Goal: Task Accomplishment & Management: Use online tool/utility

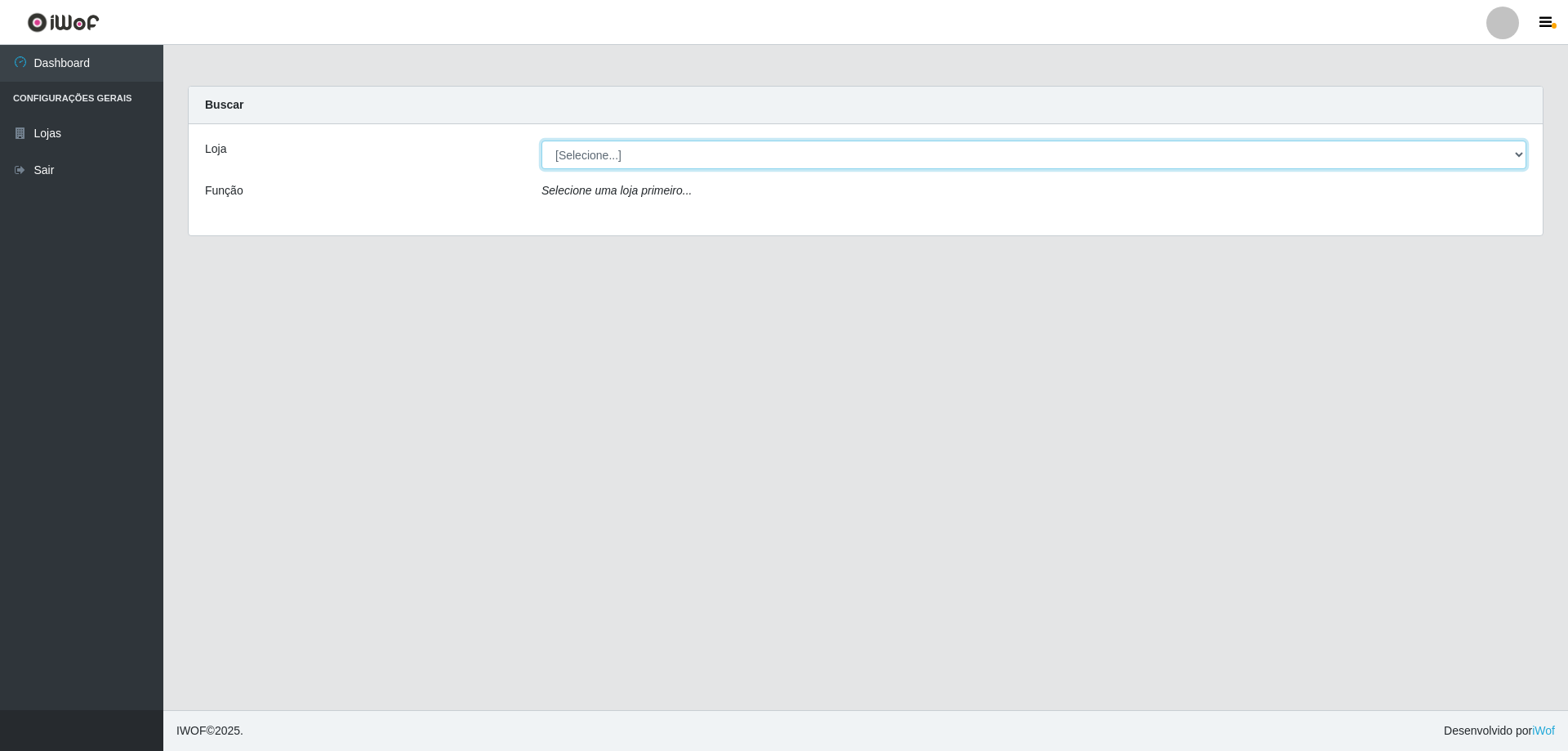
click at [688, 159] on select "[Selecione...] SuperShow Bis - Avenida 6 SuperShow [GEOGRAPHIC_DATA]" at bounding box center [1034, 154] width 985 height 28
select select "60"
click at [541, 140] on select "[Selecione...] SuperShow Bis - Avenida 6 SuperShow [GEOGRAPHIC_DATA]" at bounding box center [1034, 154] width 985 height 28
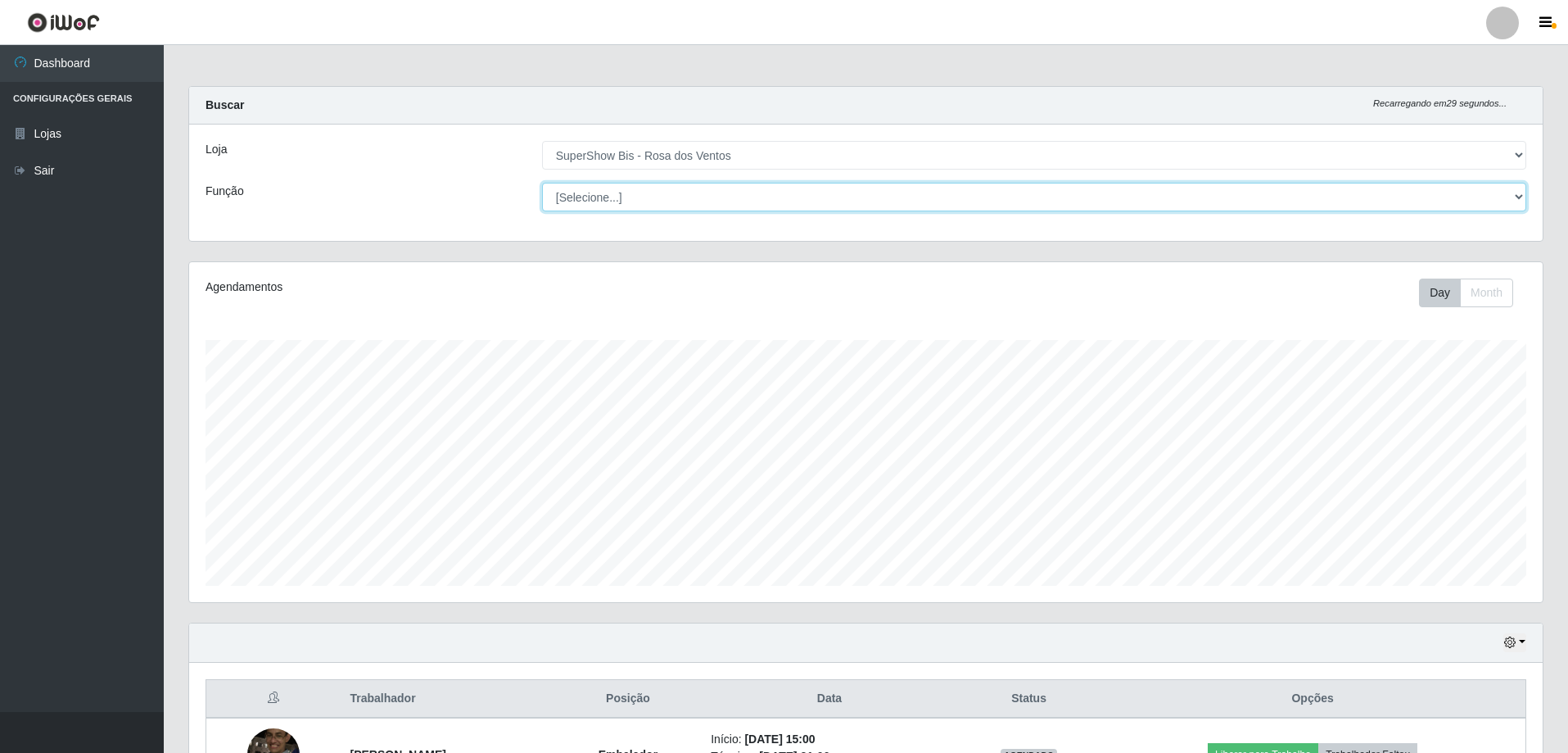
click at [683, 198] on select "[Selecione...] ASG ASG + ASG ++ Auxiliar de Cozinha Balconista de Açougue Balco…" at bounding box center [1034, 197] width 984 height 28
select select "1"
click at [543, 183] on select "[Selecione...] ASG ASG + ASG ++ Auxiliar de Cozinha Balconista de Açougue Balco…" at bounding box center [1034, 197] width 984 height 28
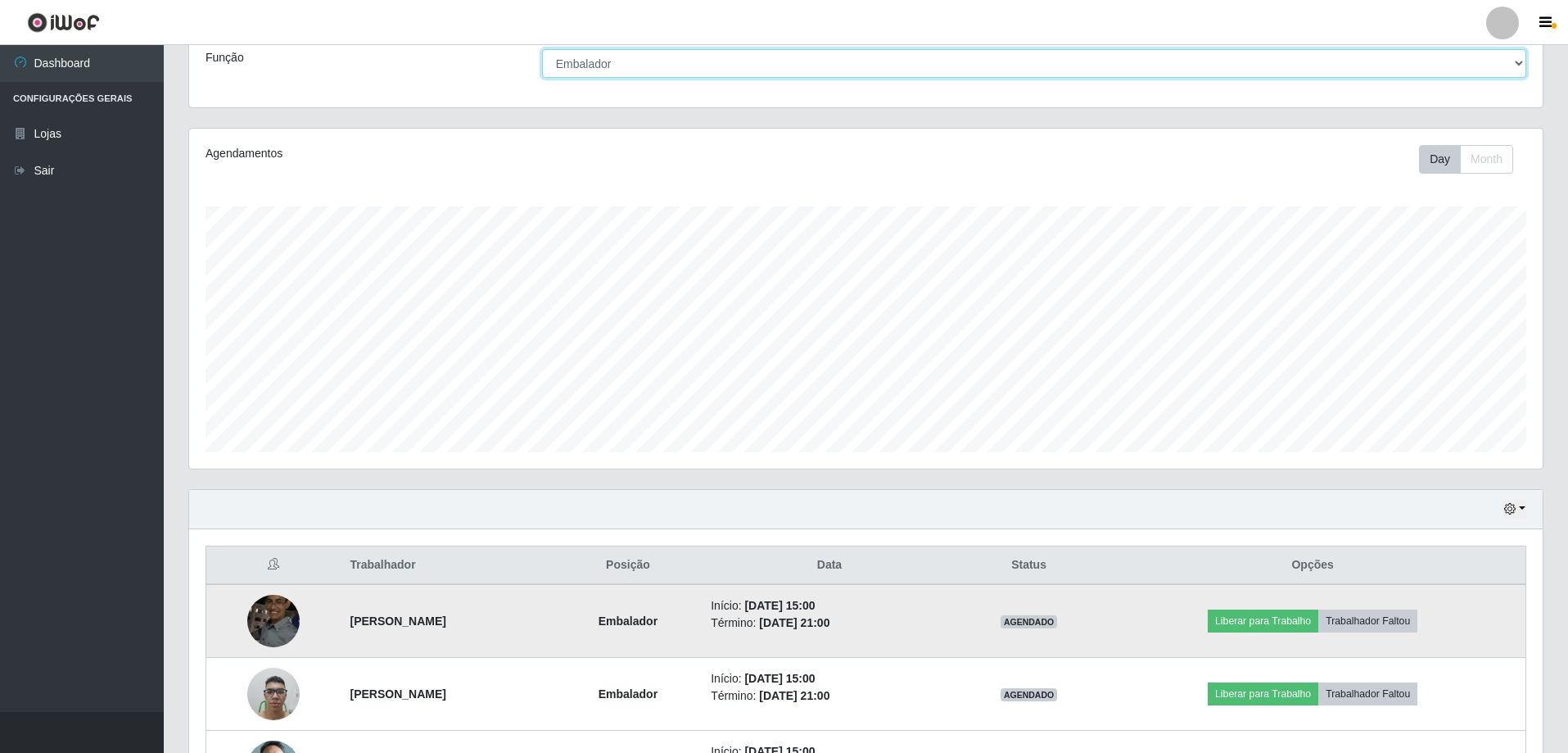
scroll to position [262, 0]
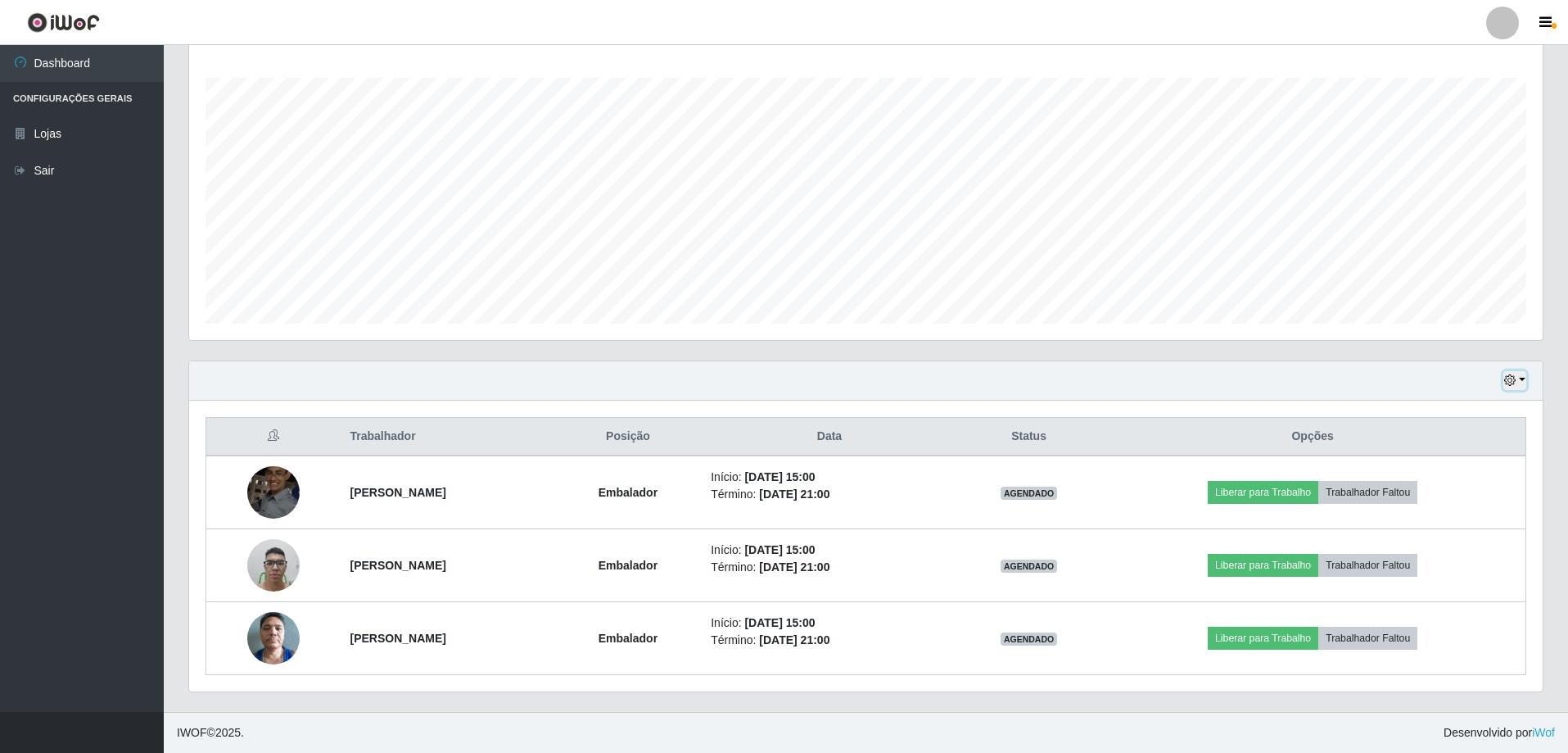
click at [1525, 376] on button "button" at bounding box center [1514, 379] width 22 height 19
click at [1451, 479] on button "3 dias" at bounding box center [1460, 478] width 129 height 34
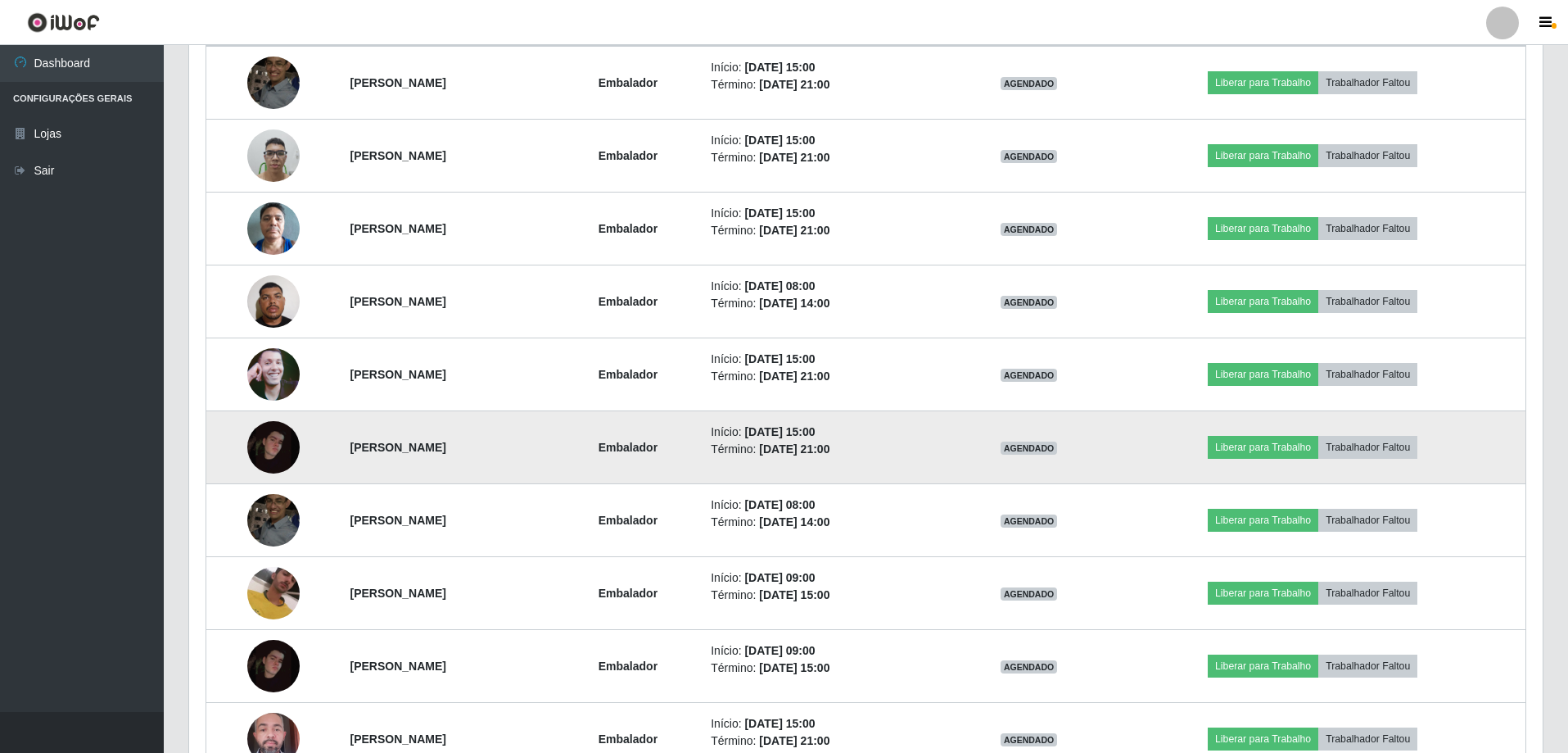
scroll to position [590, 0]
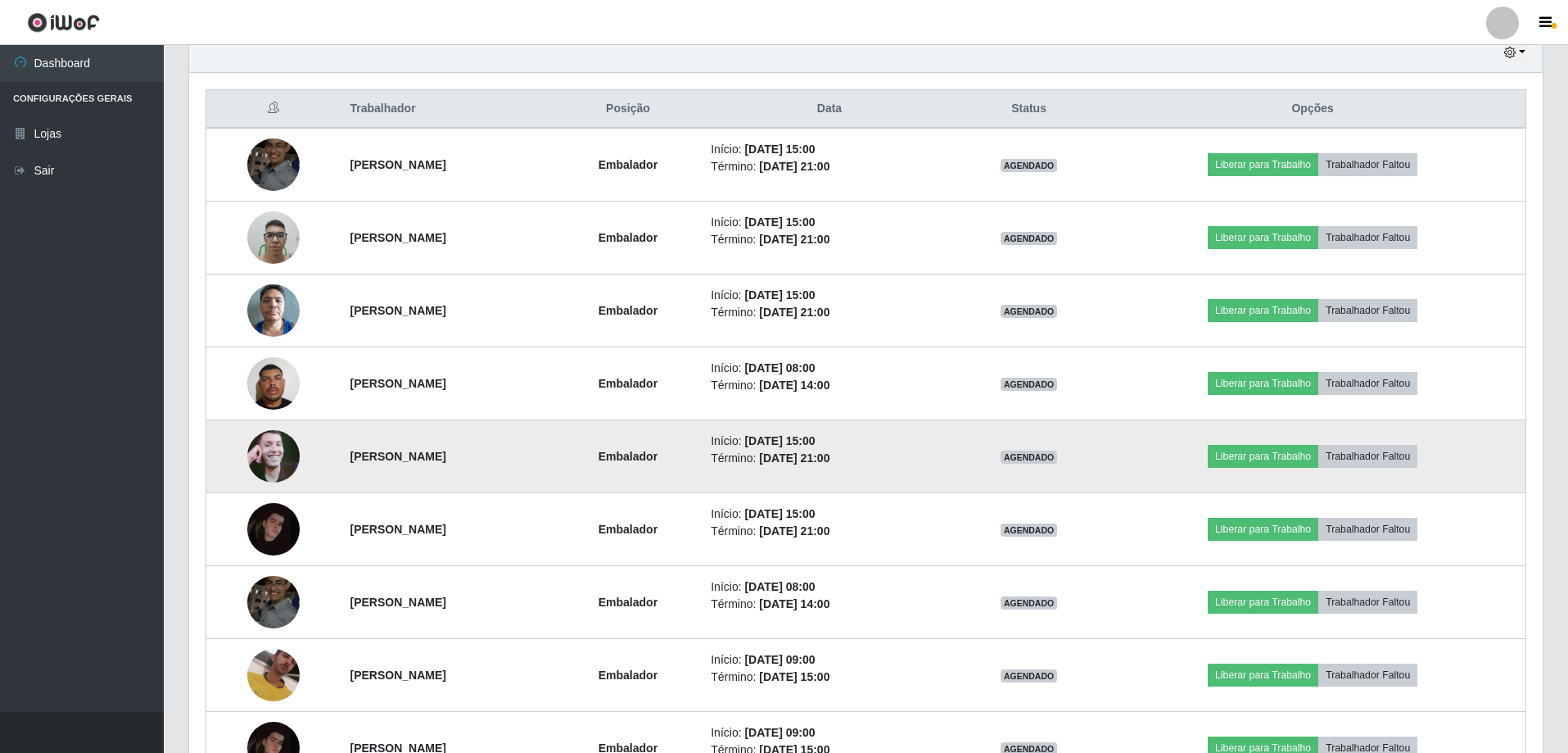
click at [269, 447] on img at bounding box center [274, 456] width 53 height 93
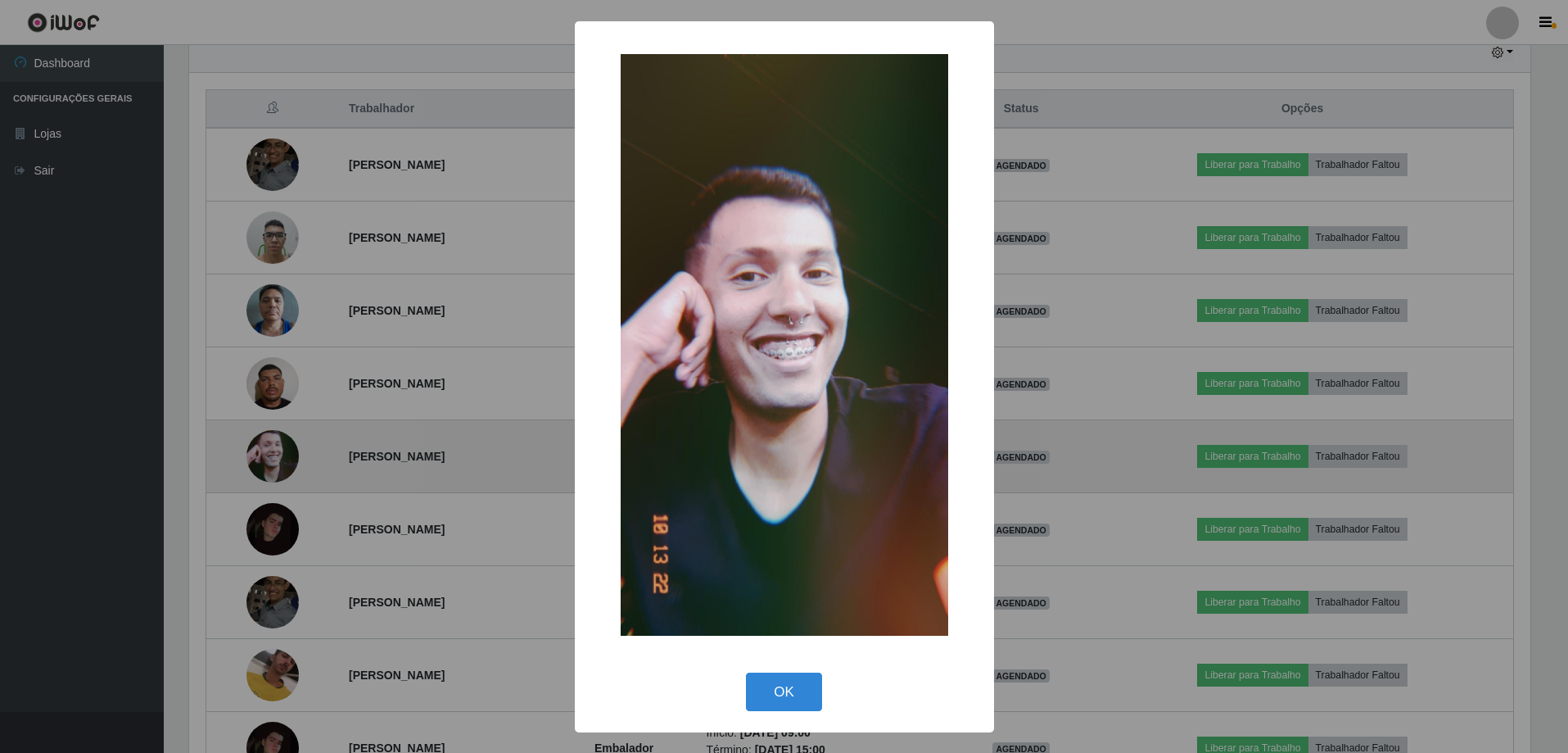
scroll to position [340, 1345]
click at [269, 447] on div "× OK Cancel" at bounding box center [786, 376] width 1572 height 753
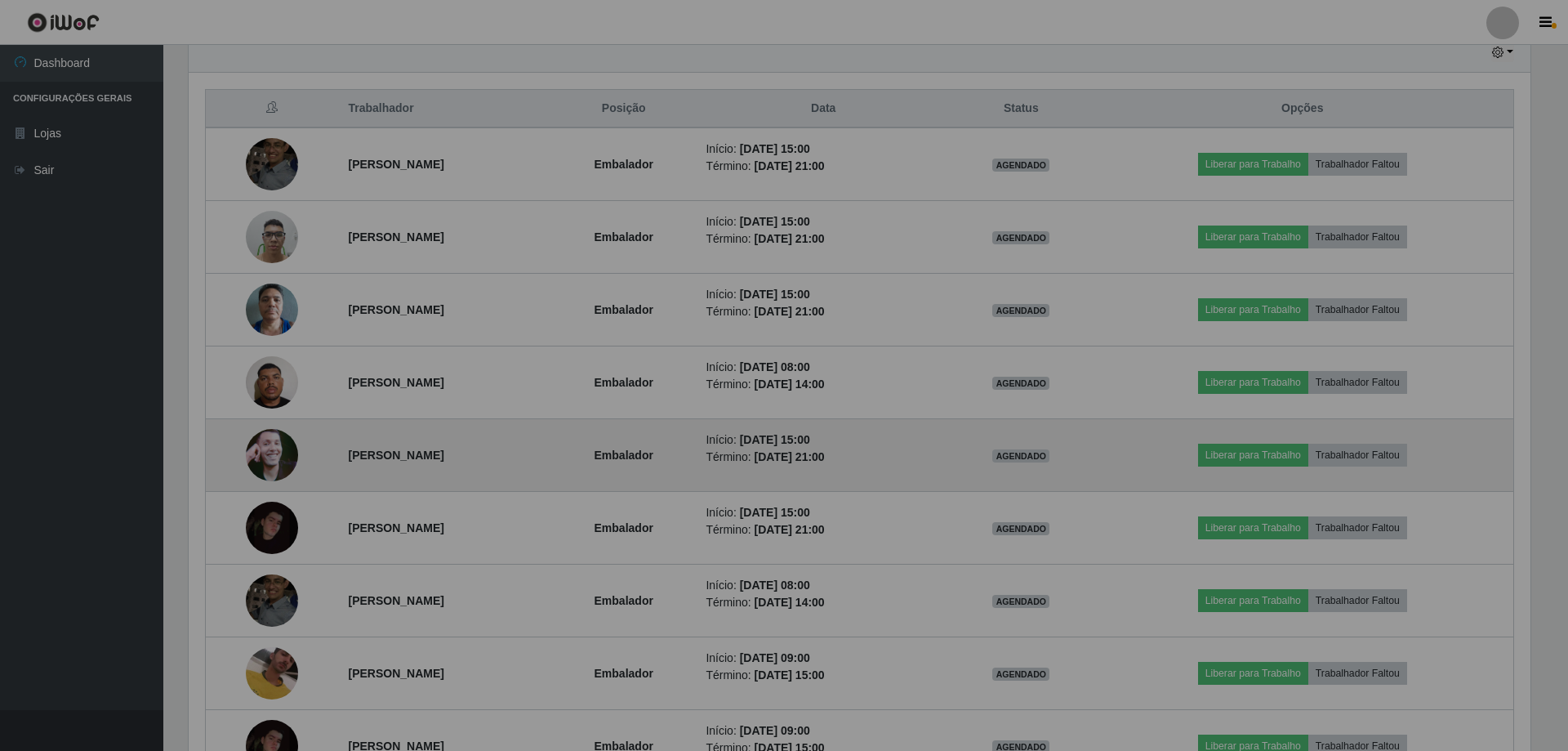
scroll to position [339, 1351]
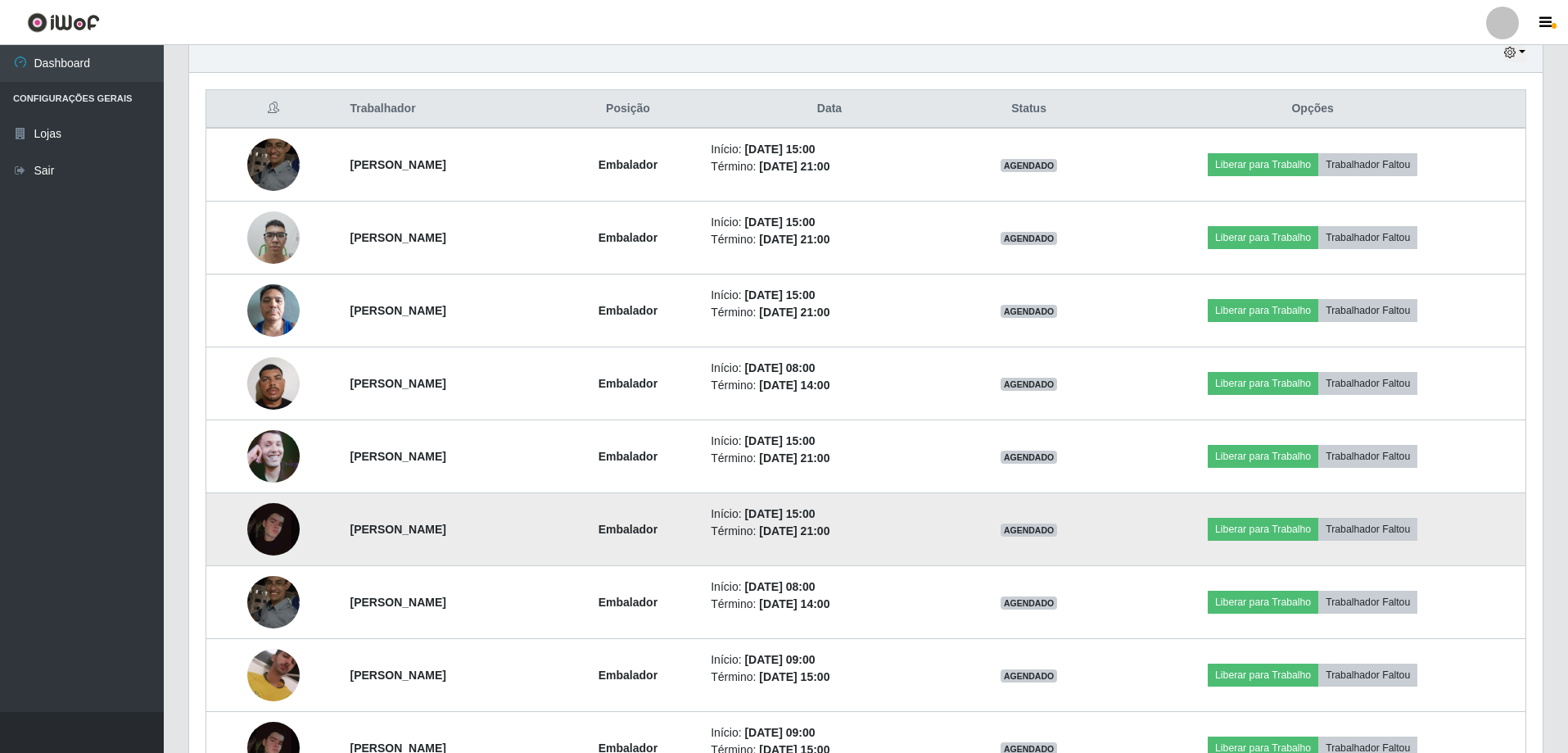
click at [279, 534] on img at bounding box center [274, 529] width 53 height 53
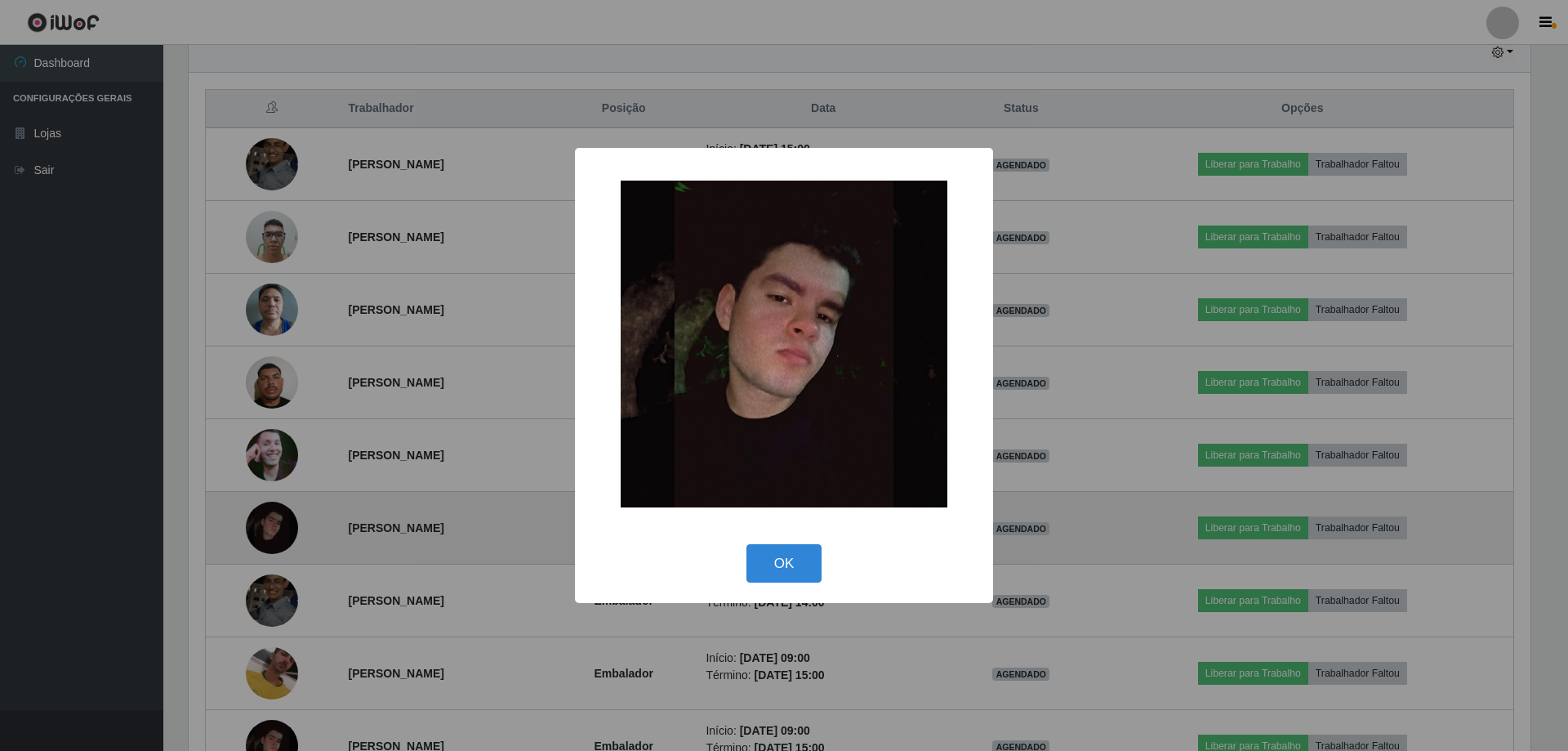
click at [278, 533] on div "× OK Cancel" at bounding box center [784, 376] width 1568 height 751
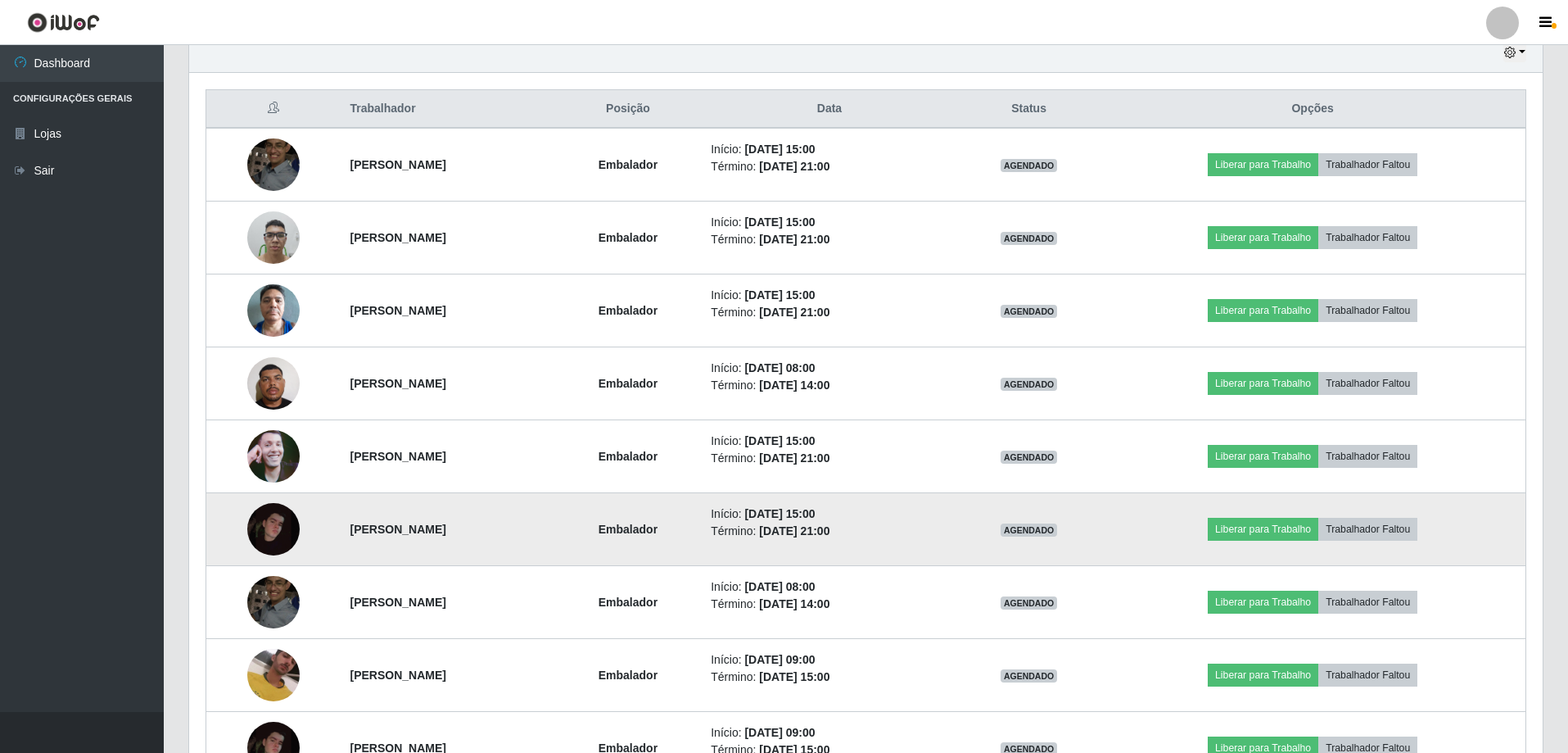
scroll to position [340, 1354]
